Goal: Information Seeking & Learning: Learn about a topic

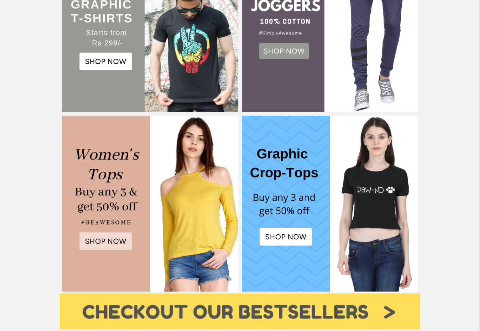
scroll to position [273, 0]
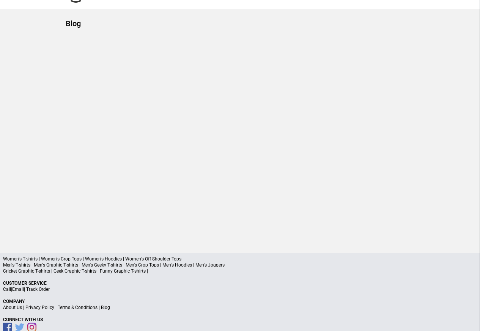
scroll to position [36, 0]
